Goal: Transaction & Acquisition: Subscribe to service/newsletter

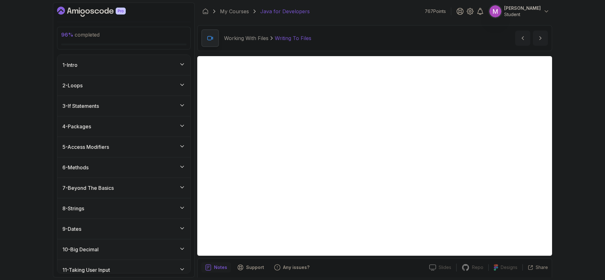
scroll to position [171, 0]
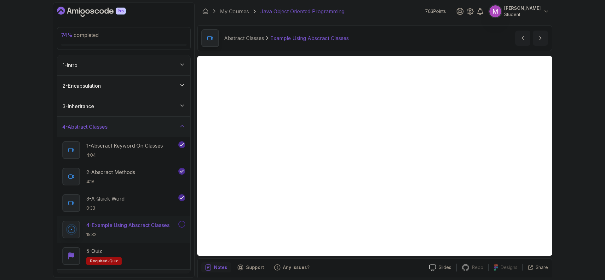
scroll to position [22, 0]
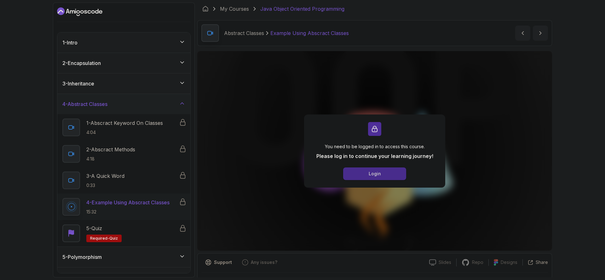
click at [385, 175] on button "Login" at bounding box center [374, 173] width 63 height 13
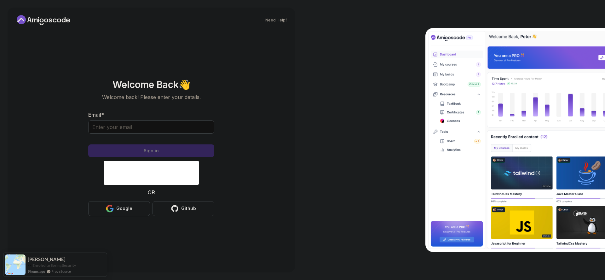
click at [123, 210] on div "Google" at bounding box center [124, 208] width 16 height 6
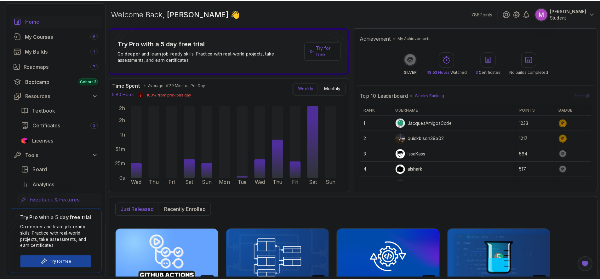
scroll to position [21, 0]
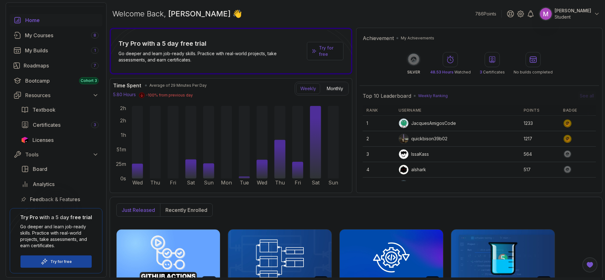
click at [67, 262] on p "Try for free" at bounding box center [60, 261] width 21 height 5
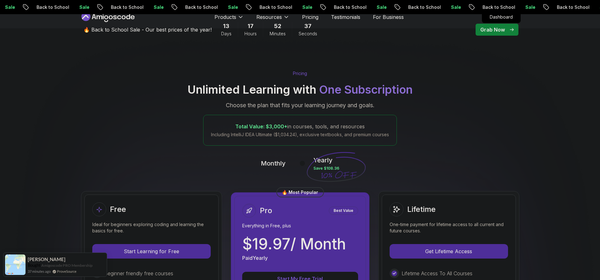
scroll to position [41, 0]
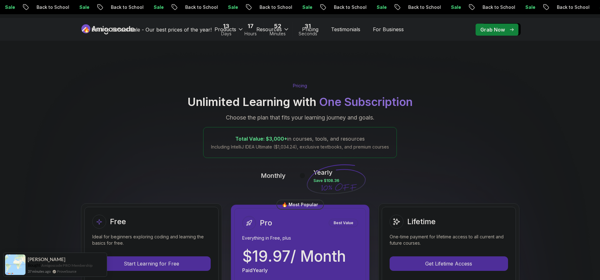
scroll to position [33, 0]
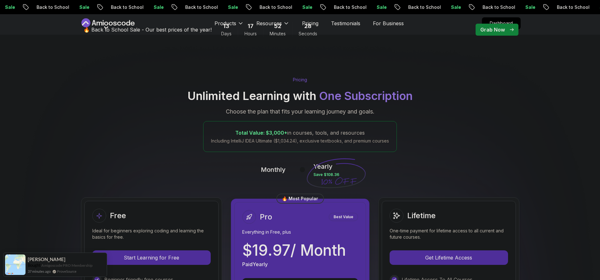
click at [305, 166] on div "Monthly Yearly Save $108.36" at bounding box center [300, 169] width 441 height 15
click at [301, 170] on div at bounding box center [302, 169] width 5 height 5
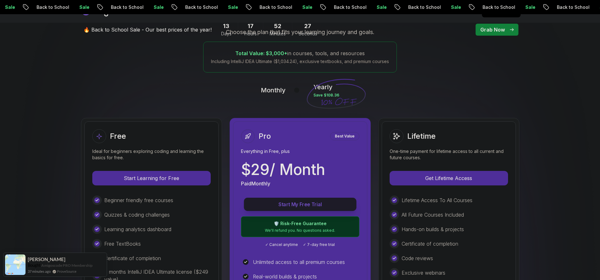
scroll to position [154, 0]
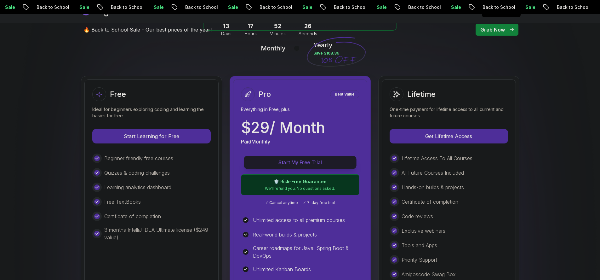
click at [308, 162] on p "Start My Free Trial" at bounding box center [300, 162] width 98 height 7
